Goal: Task Accomplishment & Management: Manage account settings

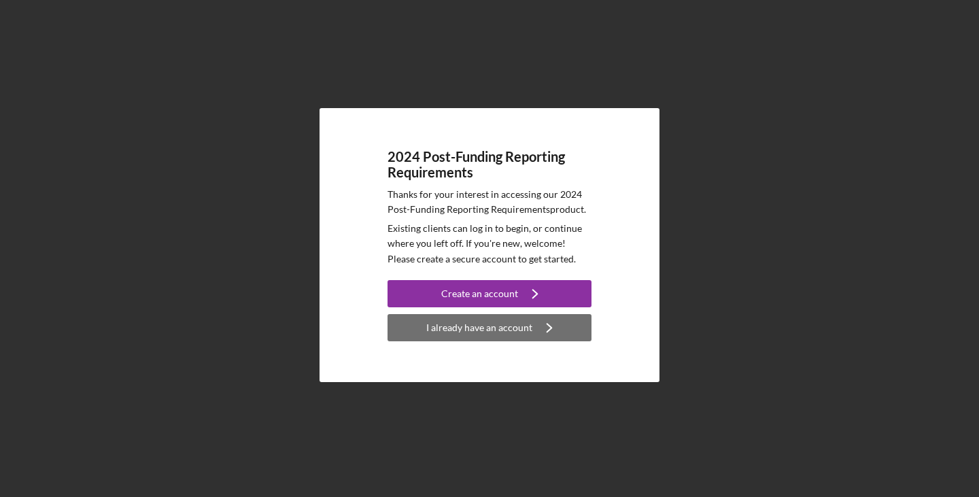
click at [483, 330] on div "I already have an account" at bounding box center [479, 327] width 106 height 27
click at [475, 327] on div "I already have an account" at bounding box center [479, 327] width 106 height 27
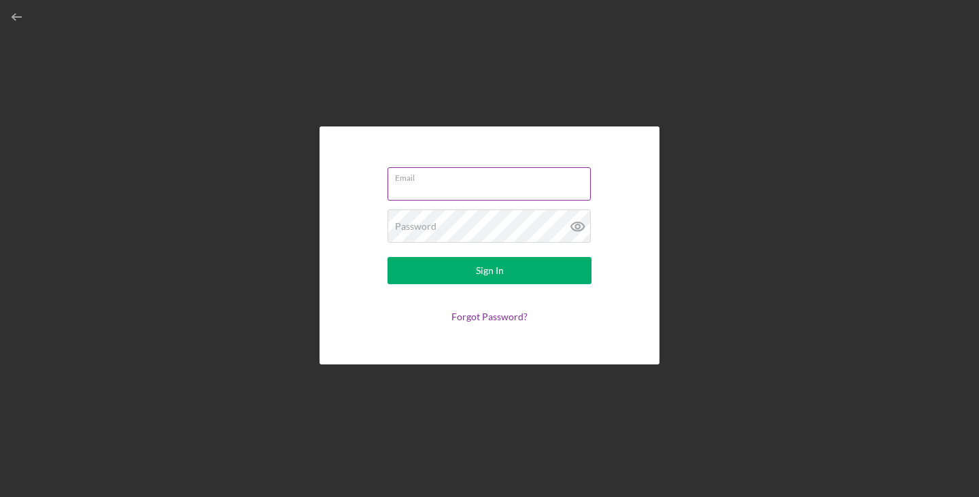
click at [418, 192] on input "Email" at bounding box center [489, 183] width 203 height 33
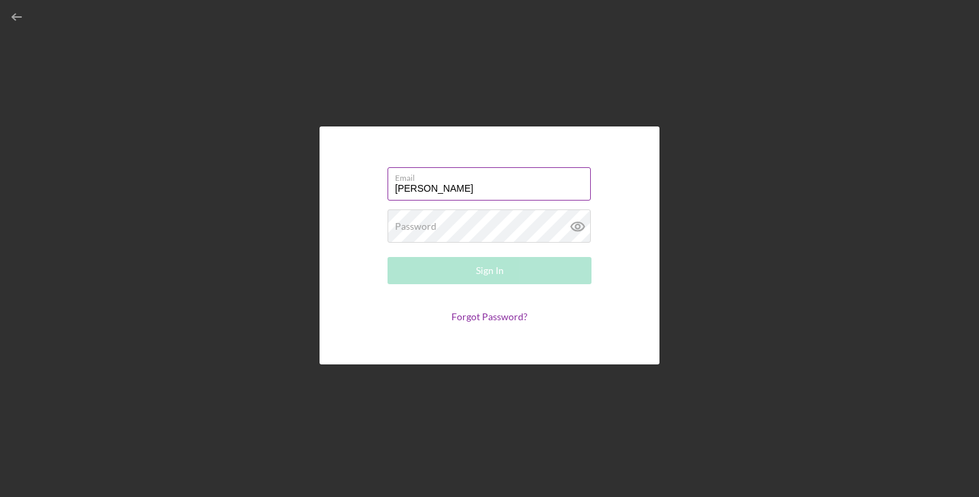
type input "[PERSON_NAME][EMAIL_ADDRESS][DOMAIN_NAME]"
click at [476, 316] on link "Forgot Password?" at bounding box center [490, 317] width 76 height 12
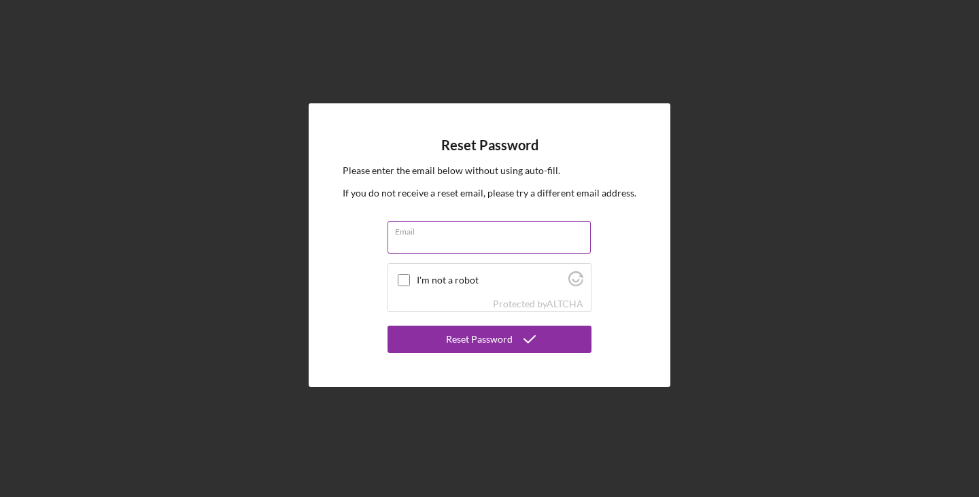
click at [448, 228] on div "Email" at bounding box center [490, 238] width 204 height 34
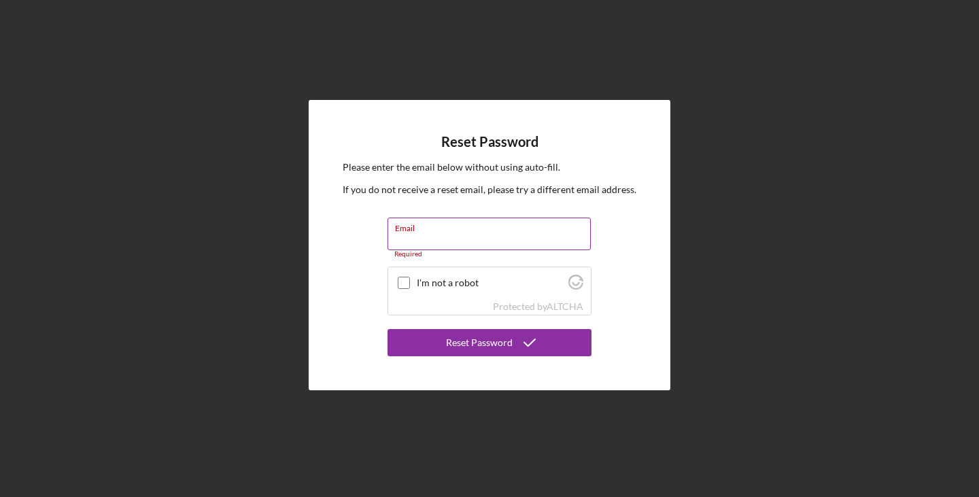
click at [423, 246] on input "Email" at bounding box center [489, 234] width 203 height 33
type input "[PERSON_NAME][EMAIL_ADDRESS][DOMAIN_NAME]"
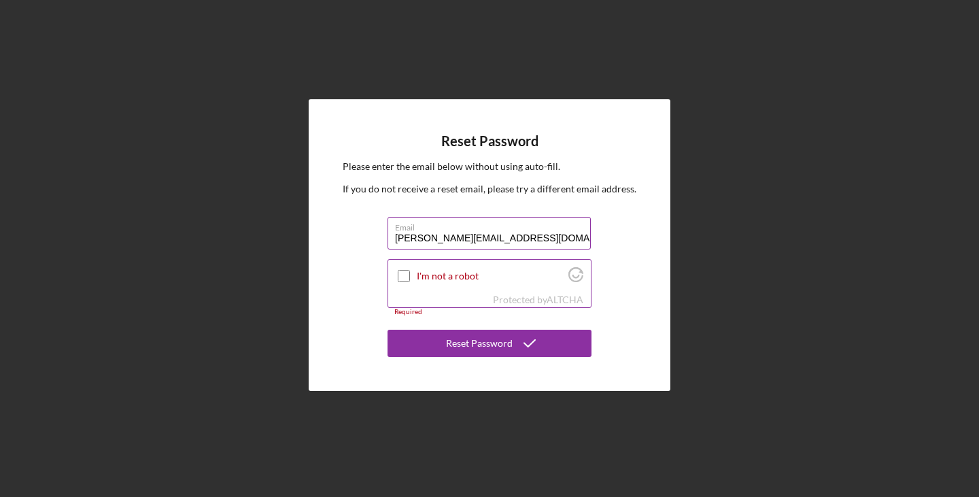
click at [401, 276] on input "I'm not a robot" at bounding box center [404, 276] width 12 height 12
checkbox input "true"
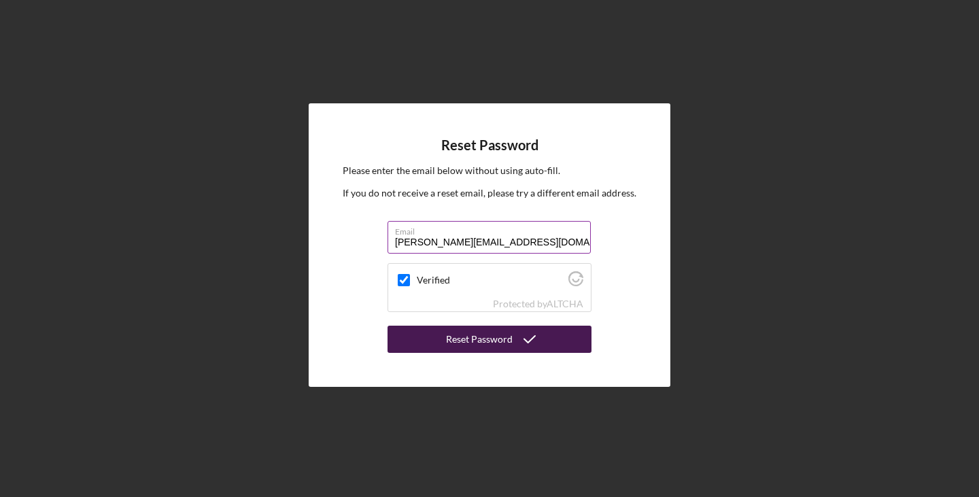
click at [482, 339] on div "Reset Password" at bounding box center [479, 339] width 67 height 27
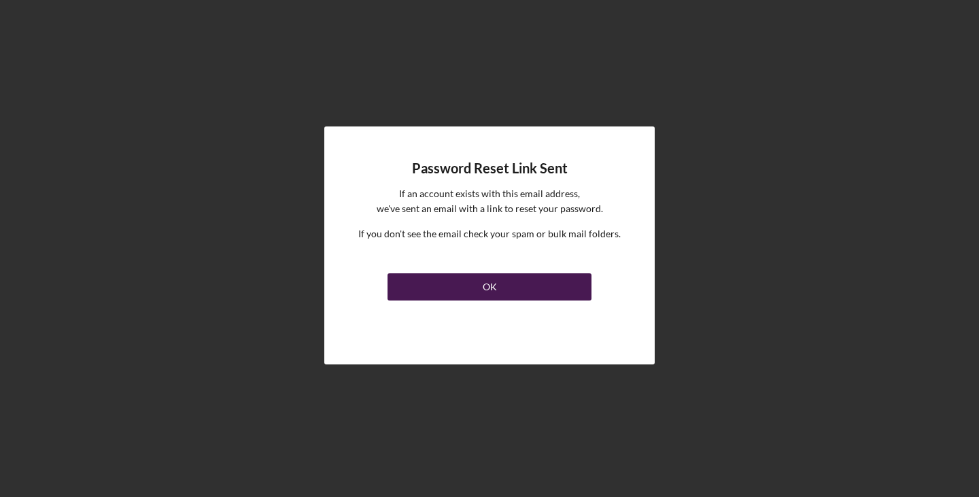
click at [456, 282] on button "OK" at bounding box center [490, 286] width 204 height 27
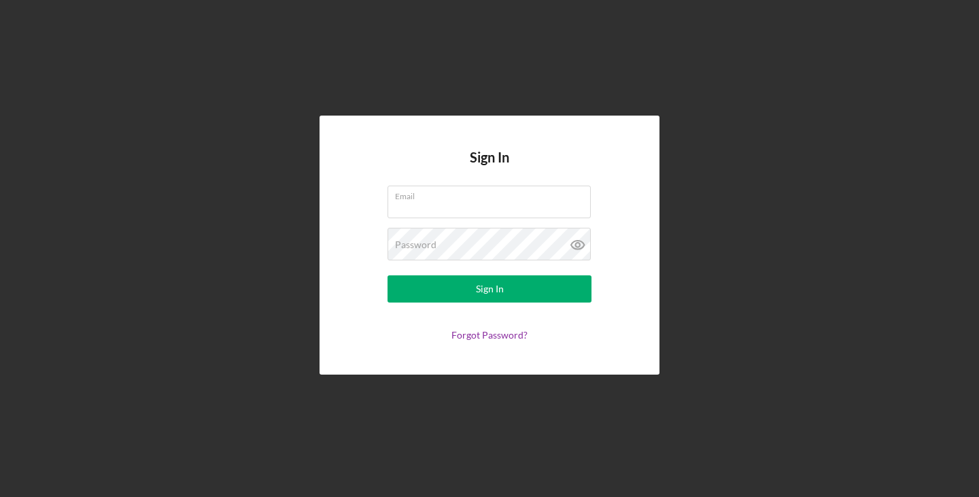
click at [666, 269] on div "Sign In Email Password Sign In Forgot Password?" at bounding box center [490, 245] width 966 height 490
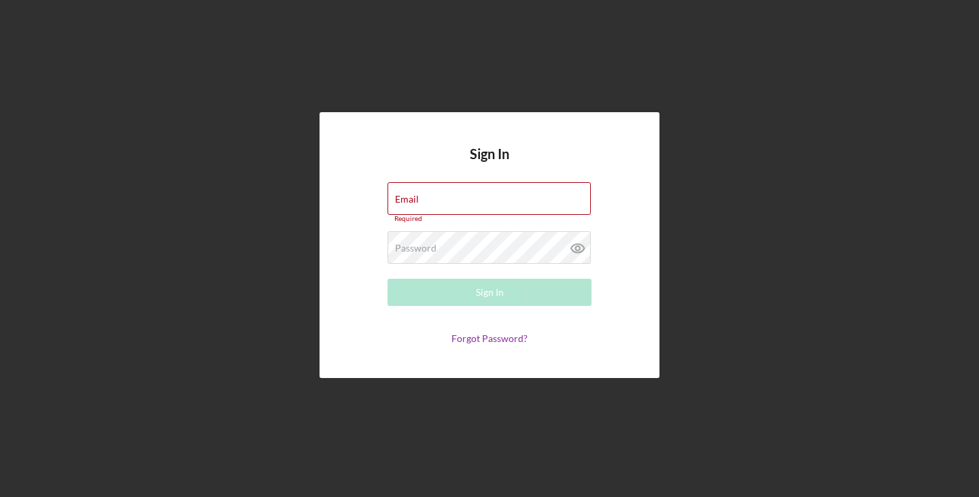
click at [822, 379] on div "Sign In Email Required Password Required Sign In Forgot Password?" at bounding box center [490, 245] width 966 height 490
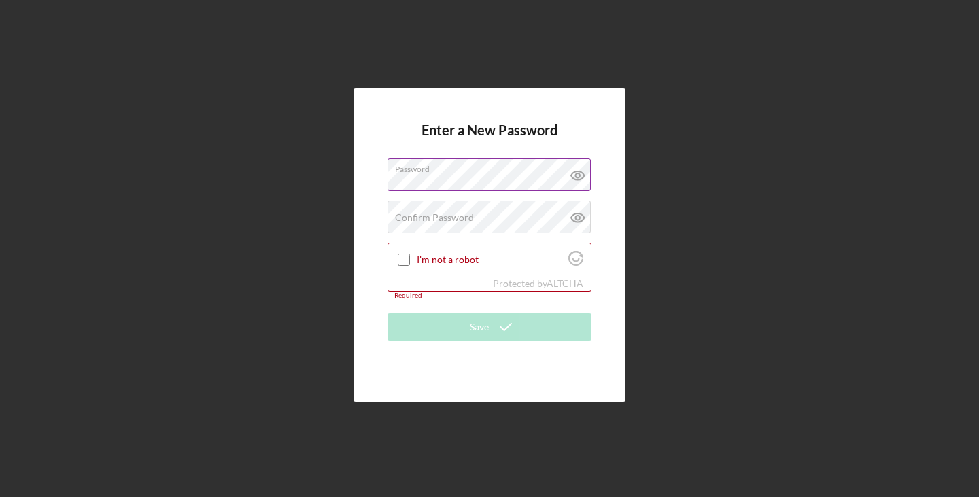
click at [582, 171] on icon at bounding box center [578, 175] width 34 height 34
click at [413, 216] on label "Confirm Password" at bounding box center [434, 217] width 79 height 11
click at [577, 214] on icon at bounding box center [577, 218] width 13 height 9
click at [403, 257] on input "I'm not a robot" at bounding box center [404, 260] width 12 height 12
checkbox input "true"
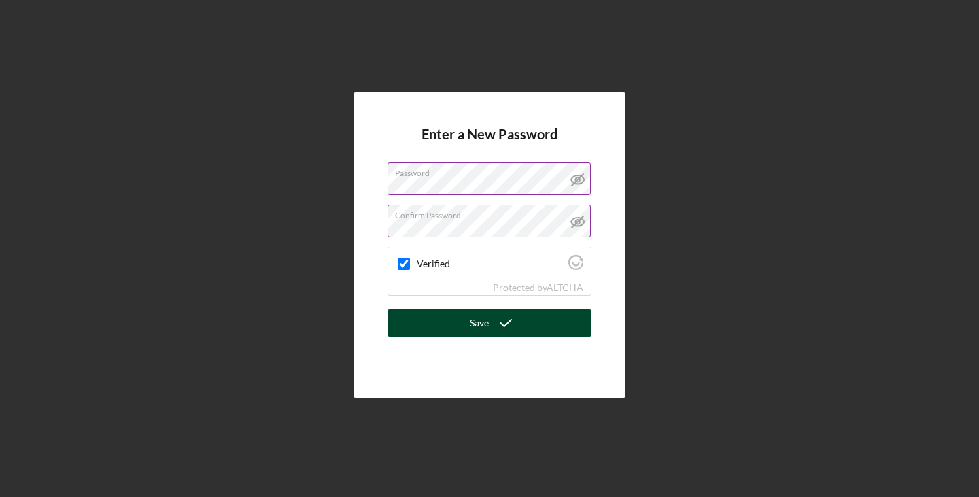
click at [486, 320] on div "Save" at bounding box center [479, 322] width 19 height 27
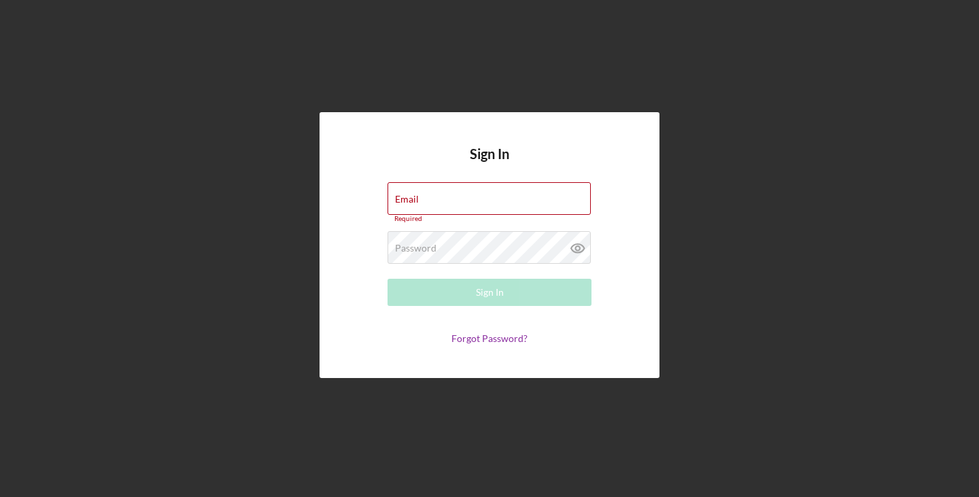
type input "[PERSON_NAME][EMAIL_ADDRESS][DOMAIN_NAME]"
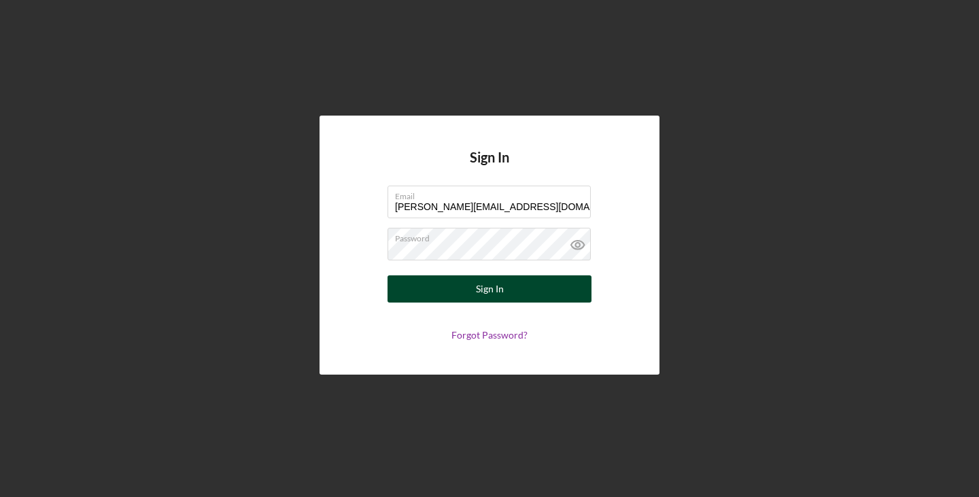
click at [469, 282] on button "Sign In" at bounding box center [490, 288] width 204 height 27
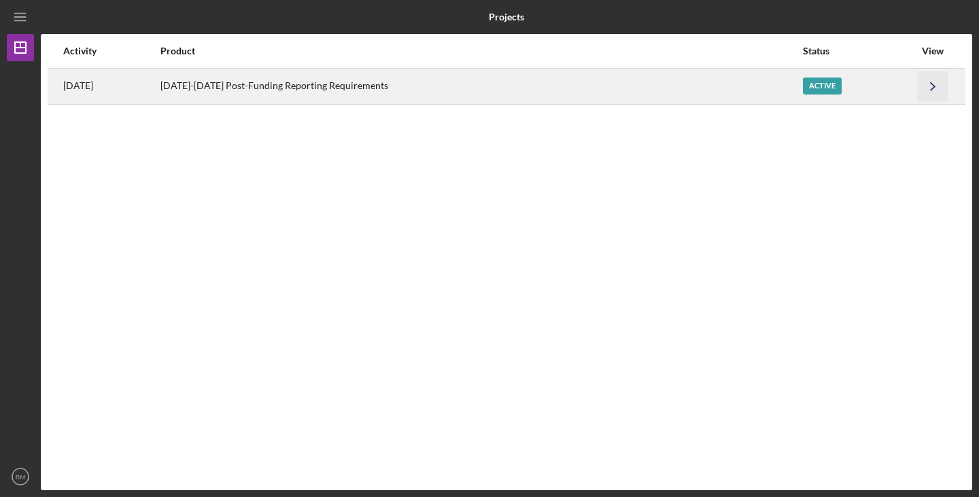
click at [935, 86] on polyline "button" at bounding box center [933, 85] width 4 height 7
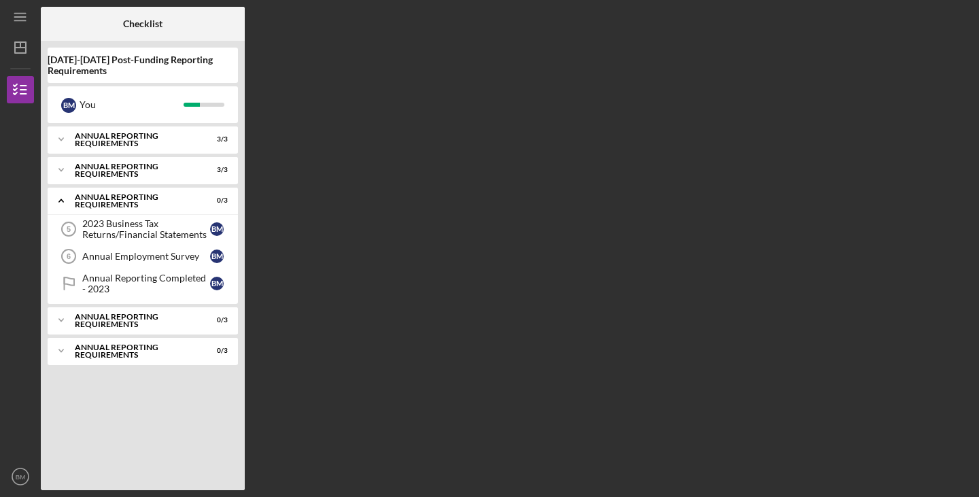
click at [935, 86] on div "Checklist 2021-2023 Post-Funding Reporting Requirements B M You Icon/Expander A…" at bounding box center [507, 248] width 932 height 483
click at [86, 141] on div "Annual Reporting Requirements" at bounding box center [148, 140] width 146 height 16
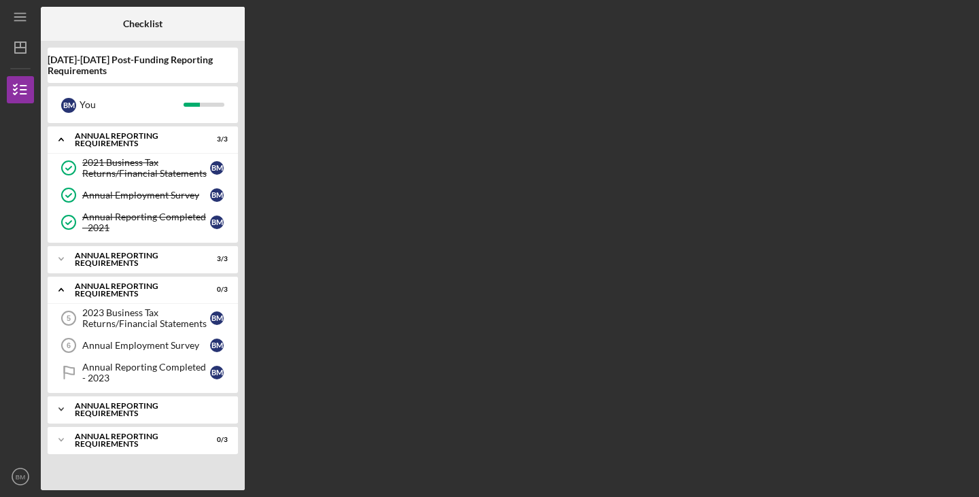
click at [124, 405] on div "Icon/Expander Annual Reporting Requirements 0 / 3" at bounding box center [143, 409] width 190 height 27
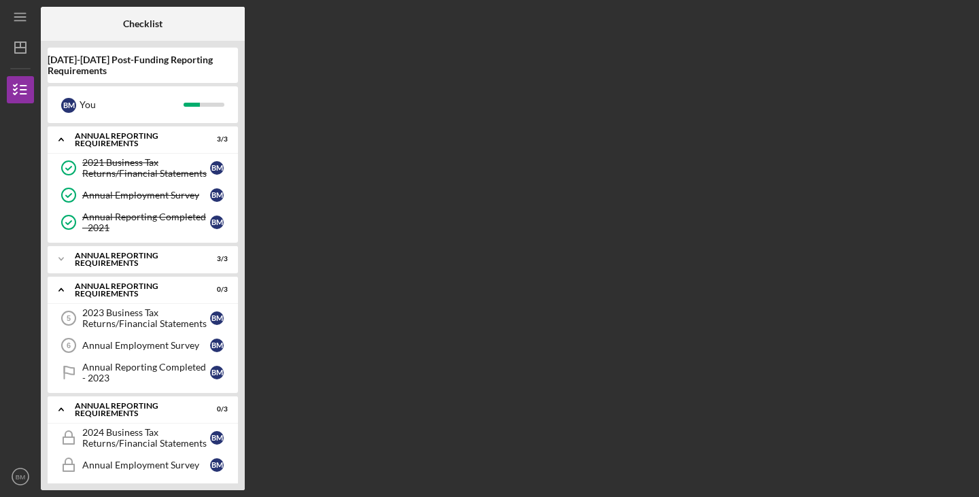
click at [238, 390] on div "2021-2023 Post-Funding Reporting Requirements B M You Icon/Expander Annual Repo…" at bounding box center [143, 265] width 204 height 449
drag, startPoint x: 238, startPoint y: 390, endPoint x: 246, endPoint y: 312, distance: 78.6
click at [246, 312] on div "Checklist 2021-2023 Post-Funding Reporting Requirements B M You Icon/Expander A…" at bounding box center [507, 248] width 932 height 483
click at [105, 466] on div "Annual Employment Survey" at bounding box center [146, 465] width 128 height 11
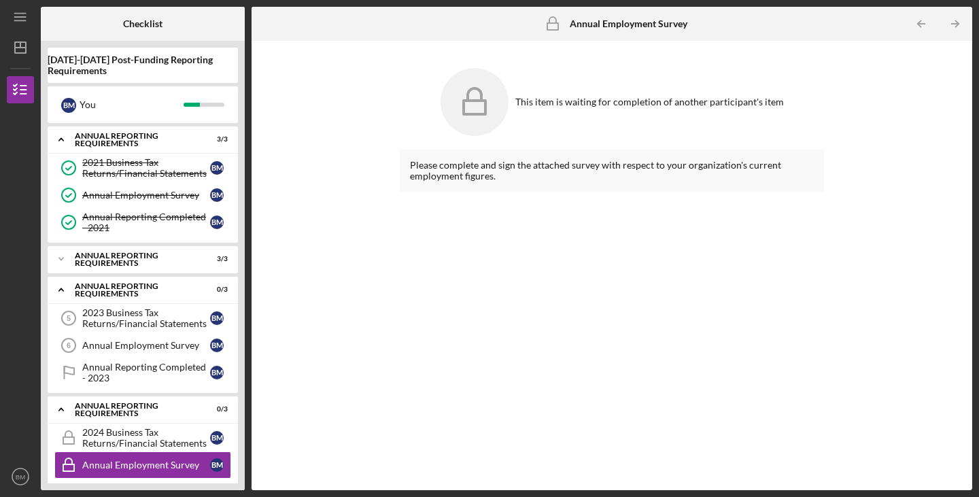
click at [605, 172] on div "Please complete and sign the attached survey with respect to your organization'…" at bounding box center [612, 171] width 424 height 42
click at [578, 172] on div "Please complete and sign the attached survey with respect to your organization'…" at bounding box center [612, 171] width 424 height 42
click at [462, 80] on icon at bounding box center [475, 102] width 68 height 68
click at [104, 432] on div "2024 Business Tax Returns/Financial Statements" at bounding box center [146, 438] width 128 height 22
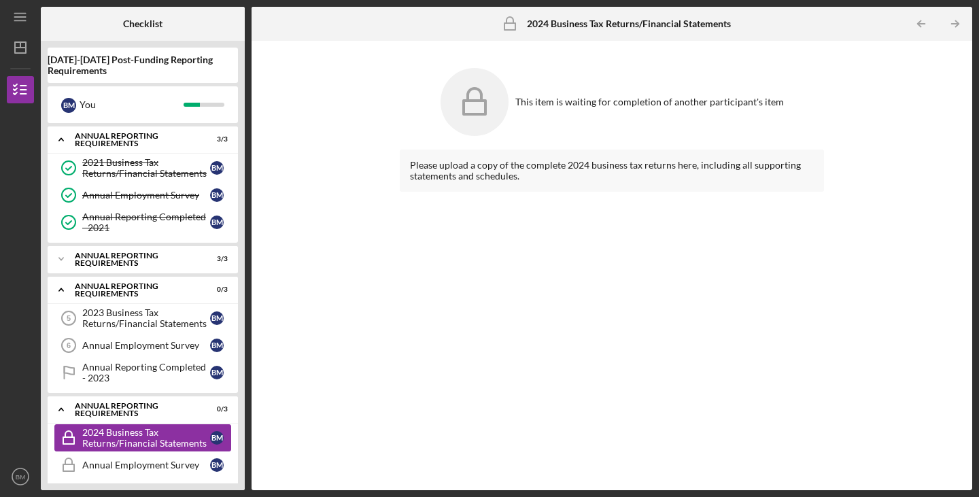
click at [104, 432] on div "2024 Business Tax Returns/Financial Statements" at bounding box center [146, 438] width 128 height 22
click at [16, 14] on icon "Icon/Menu" at bounding box center [20, 17] width 31 height 31
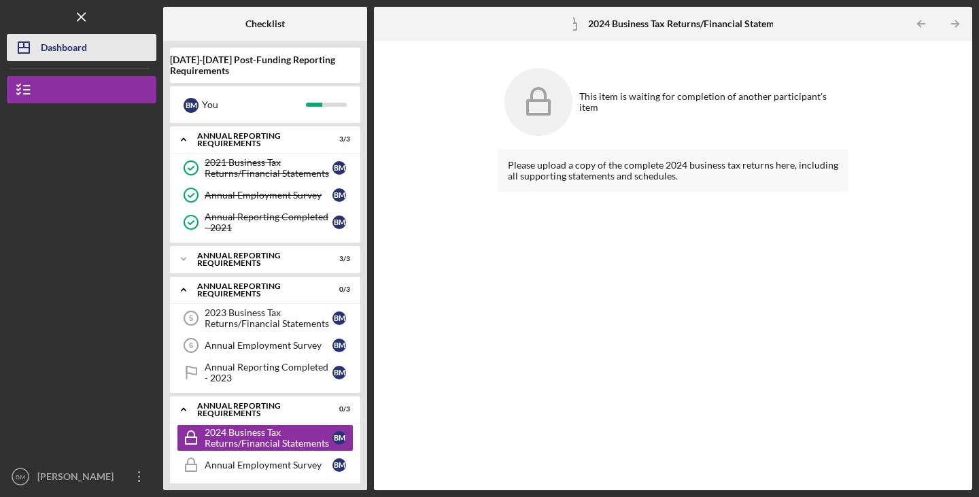
click at [38, 48] on icon "Icon/Dashboard" at bounding box center [24, 48] width 34 height 34
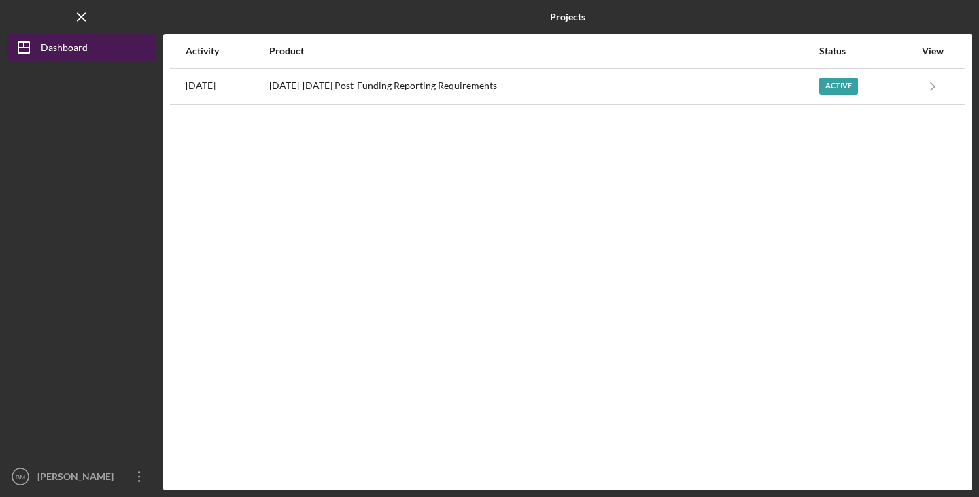
click at [38, 48] on icon "Icon/Dashboard" at bounding box center [24, 48] width 34 height 34
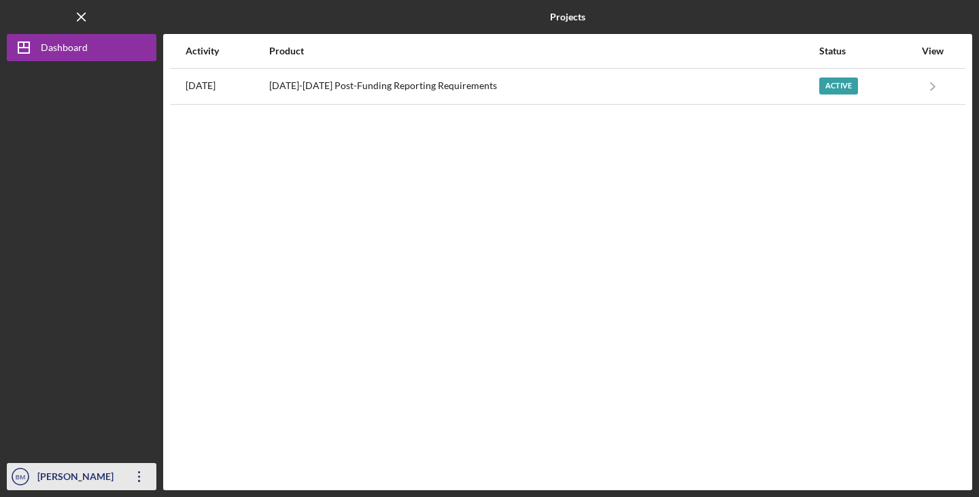
click at [85, 476] on div "Betsy Manware" at bounding box center [78, 478] width 88 height 31
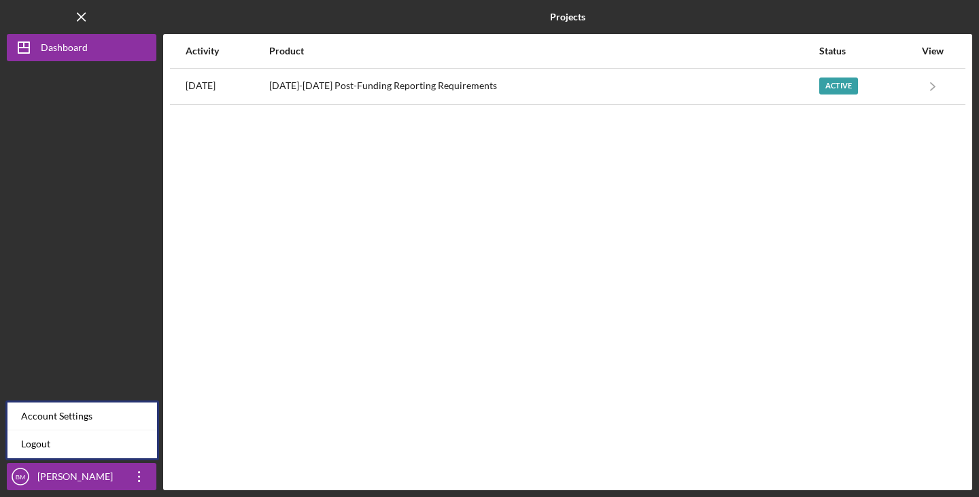
click at [84, 313] on div at bounding box center [82, 262] width 150 height 402
